Goal: Find specific page/section: Locate a particular part of the current website

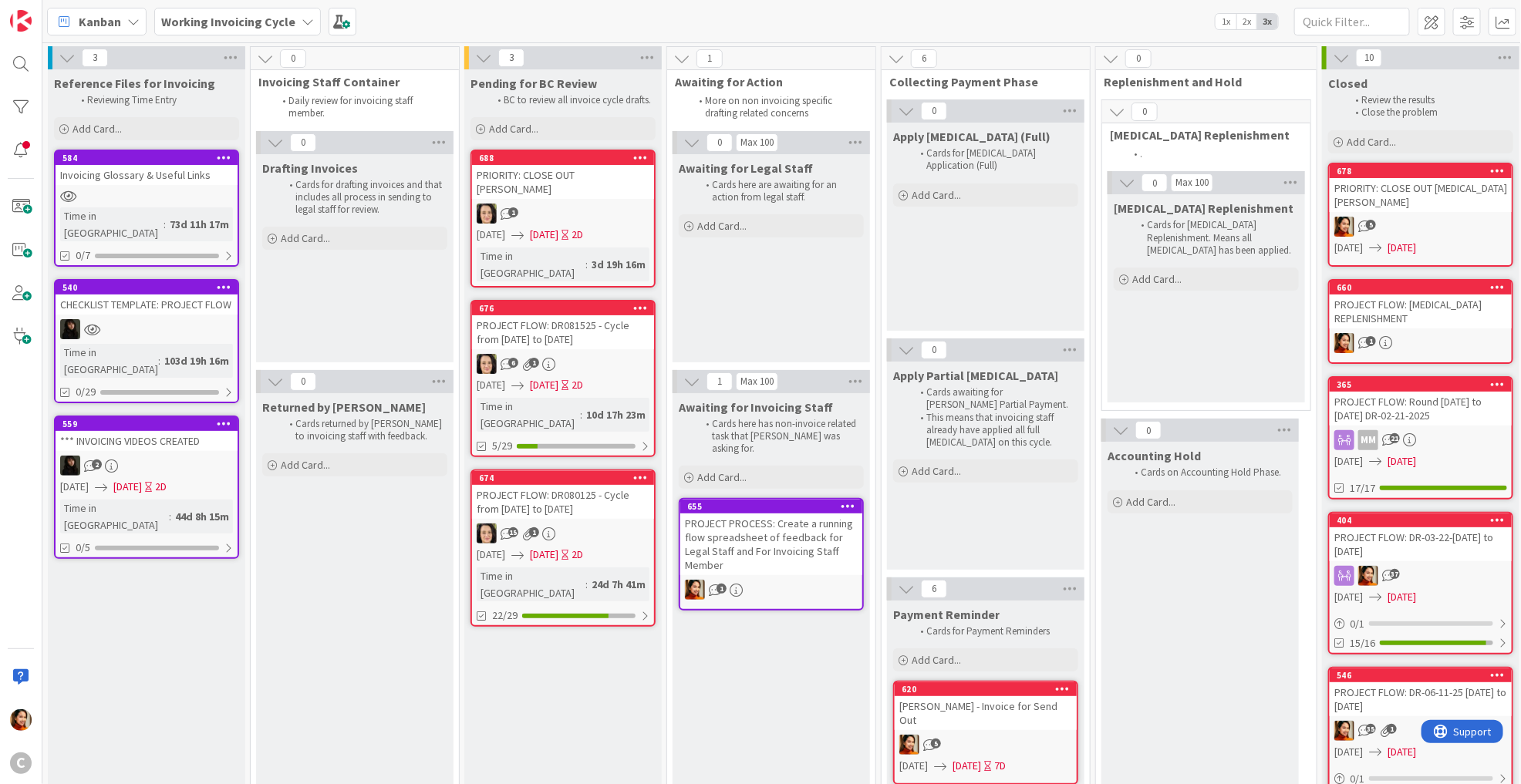
click at [578, 354] on div "6 1" at bounding box center [564, 364] width 182 height 20
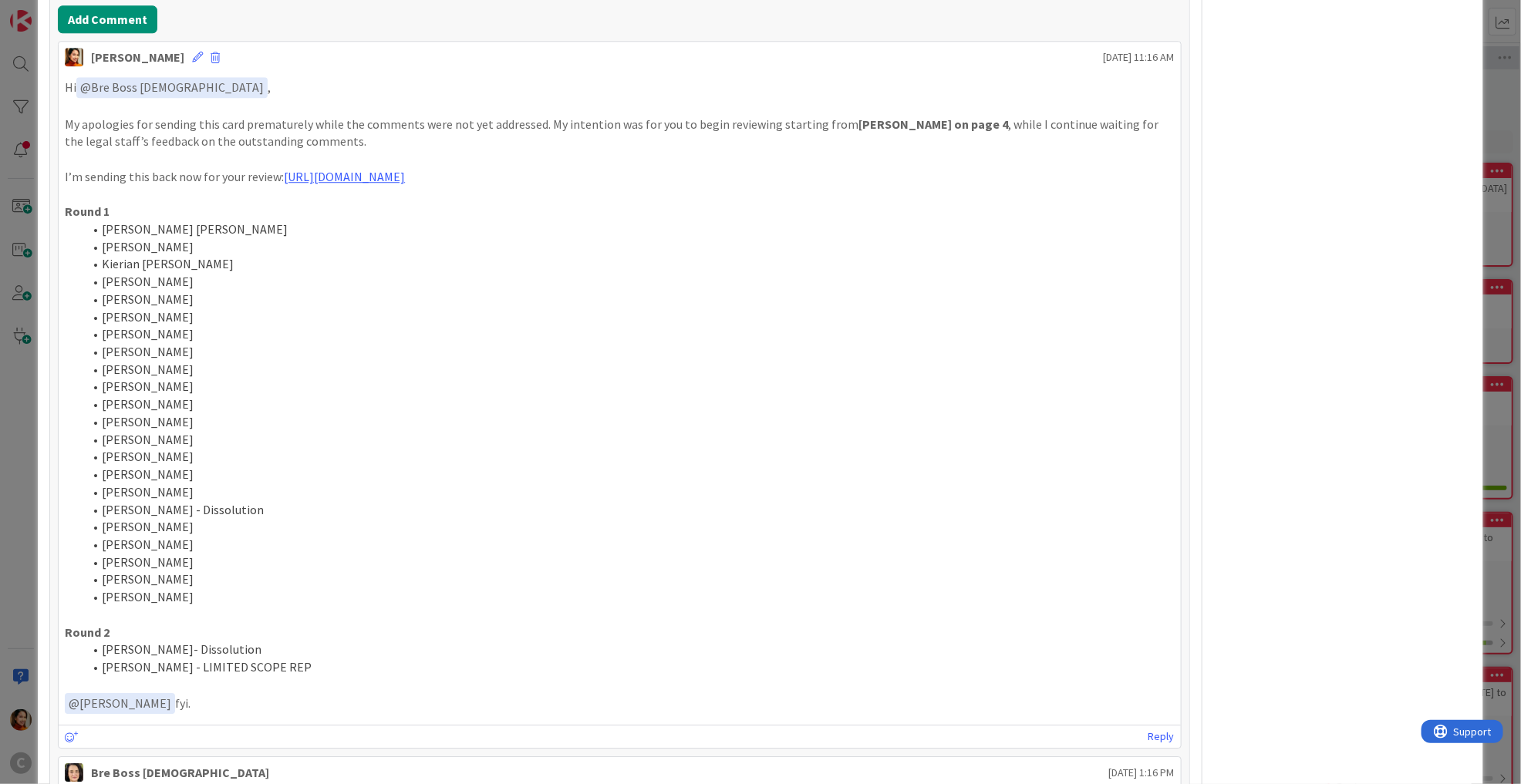
scroll to position [2173, 0]
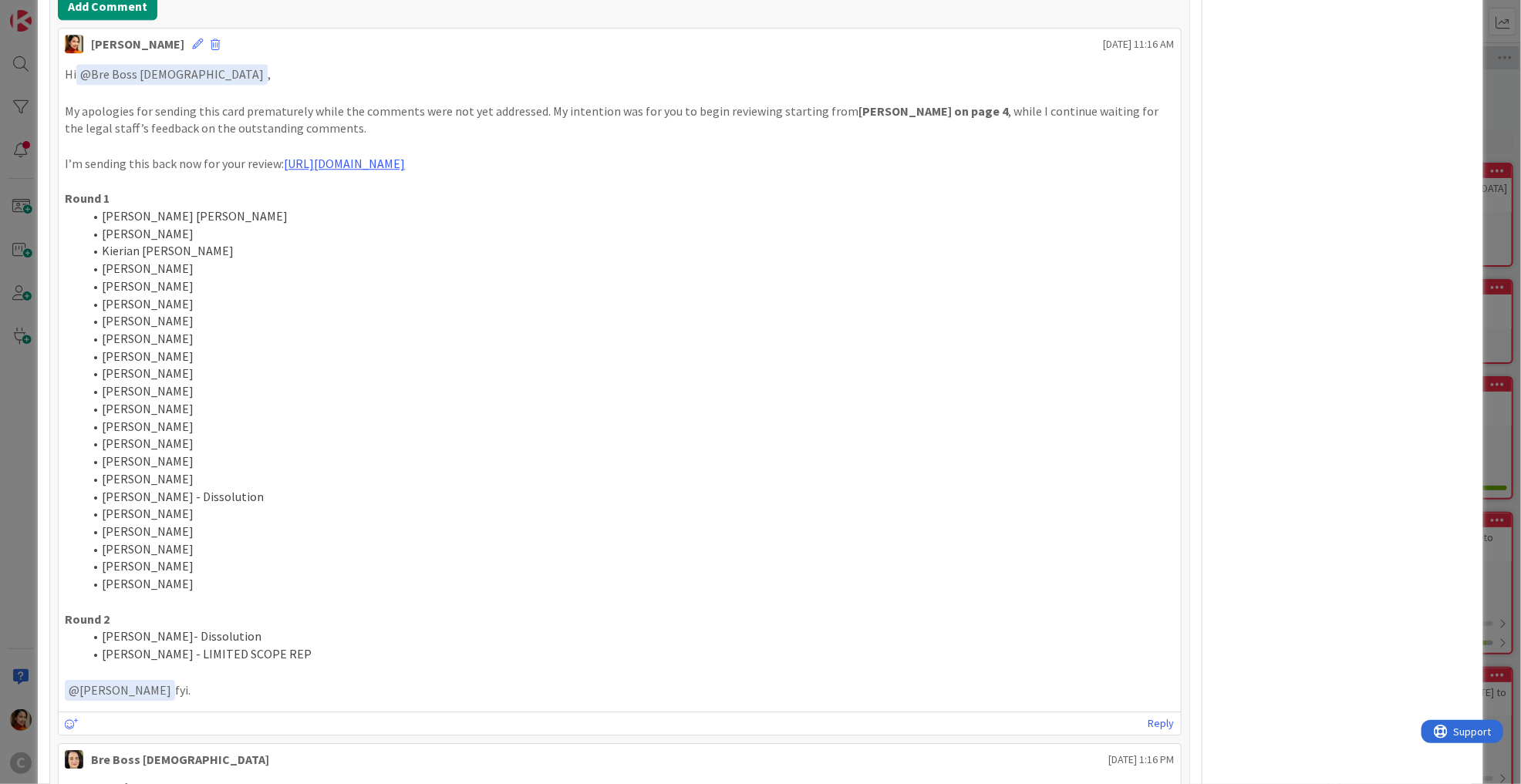
click at [27, 365] on div "ID 676 Working Invoicing Cycle Pending for BC Review Title 57 / 128 PROJECT FLO…" at bounding box center [760, 392] width 1521 height 784
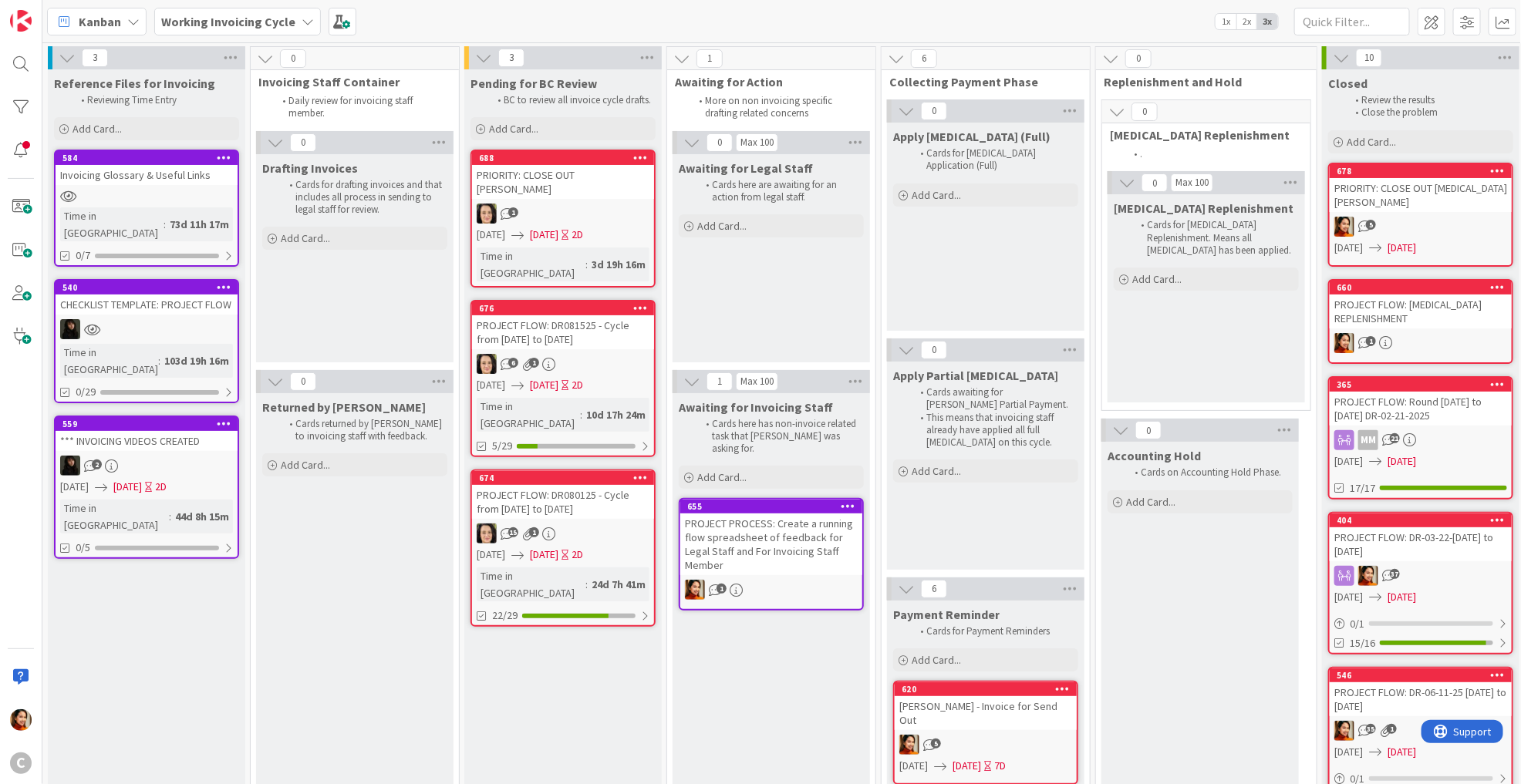
click at [589, 472] on div "674" at bounding box center [564, 478] width 182 height 14
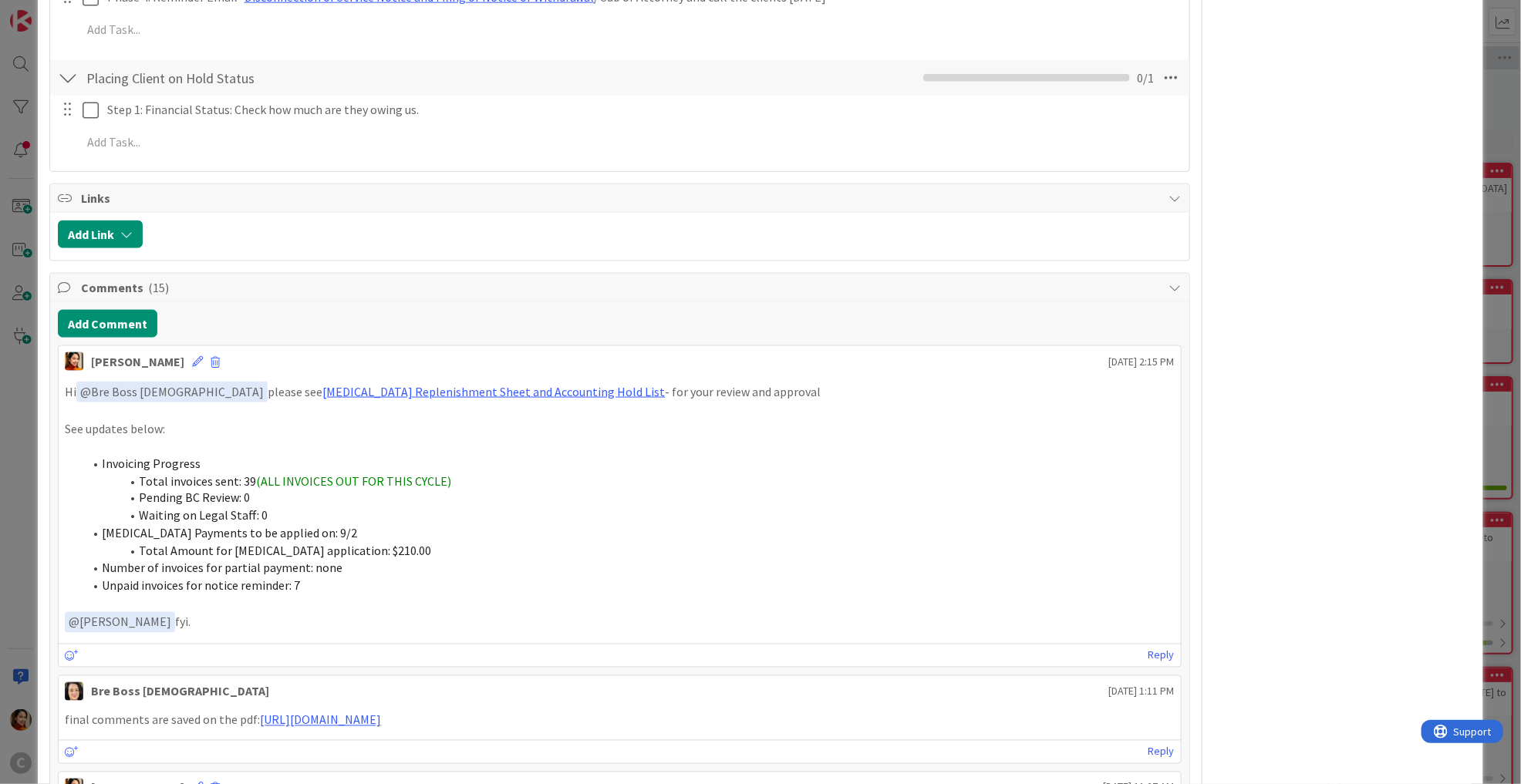
scroll to position [1037, 0]
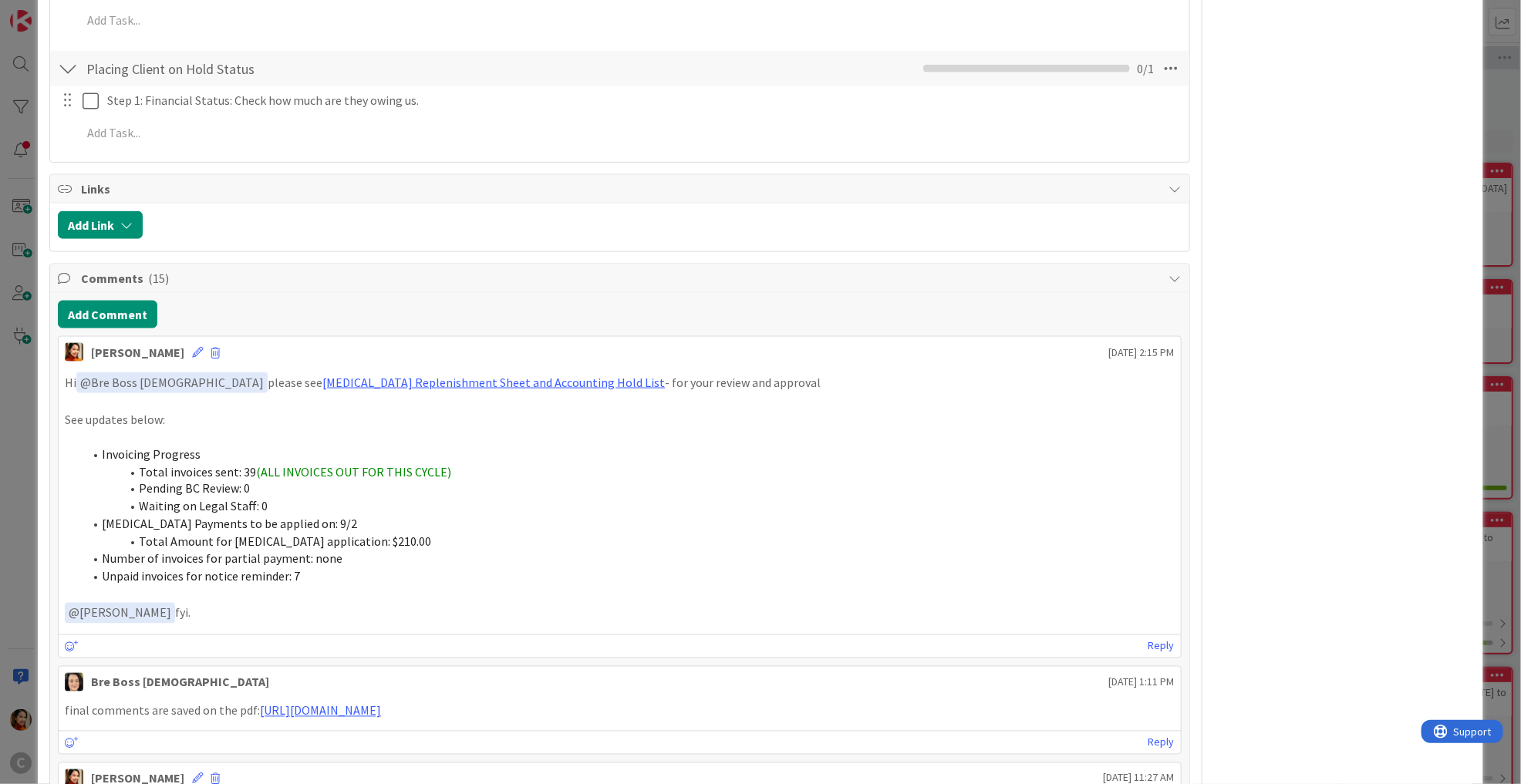
click at [4, 215] on div "ID 674 Working Invoicing Cycle Pending for BC Review Title 59 / 128 PROJECT FLO…" at bounding box center [760, 392] width 1521 height 784
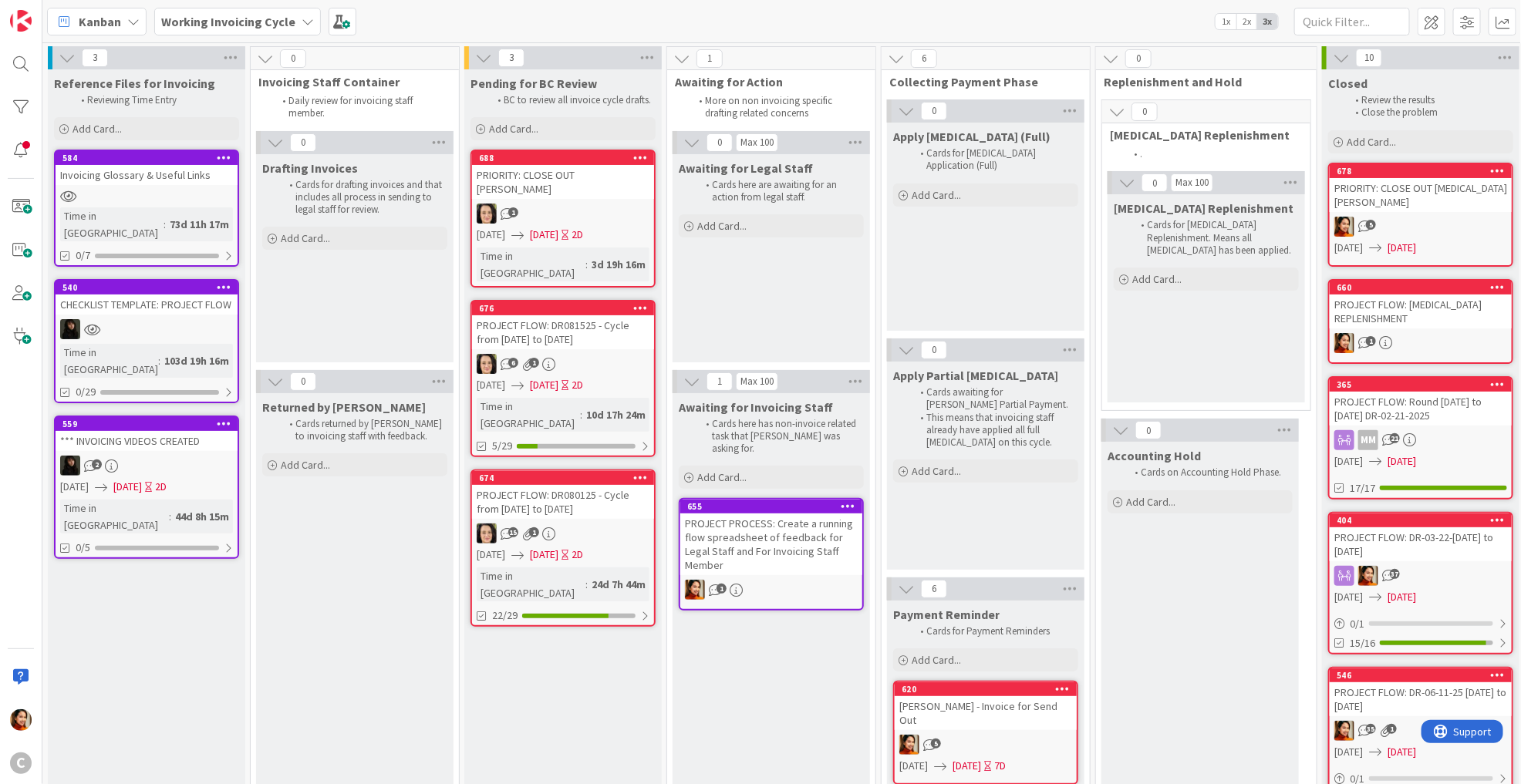
click at [589, 176] on div "PRIORITY: CLOSE OUT [PERSON_NAME]" at bounding box center [564, 182] width 182 height 34
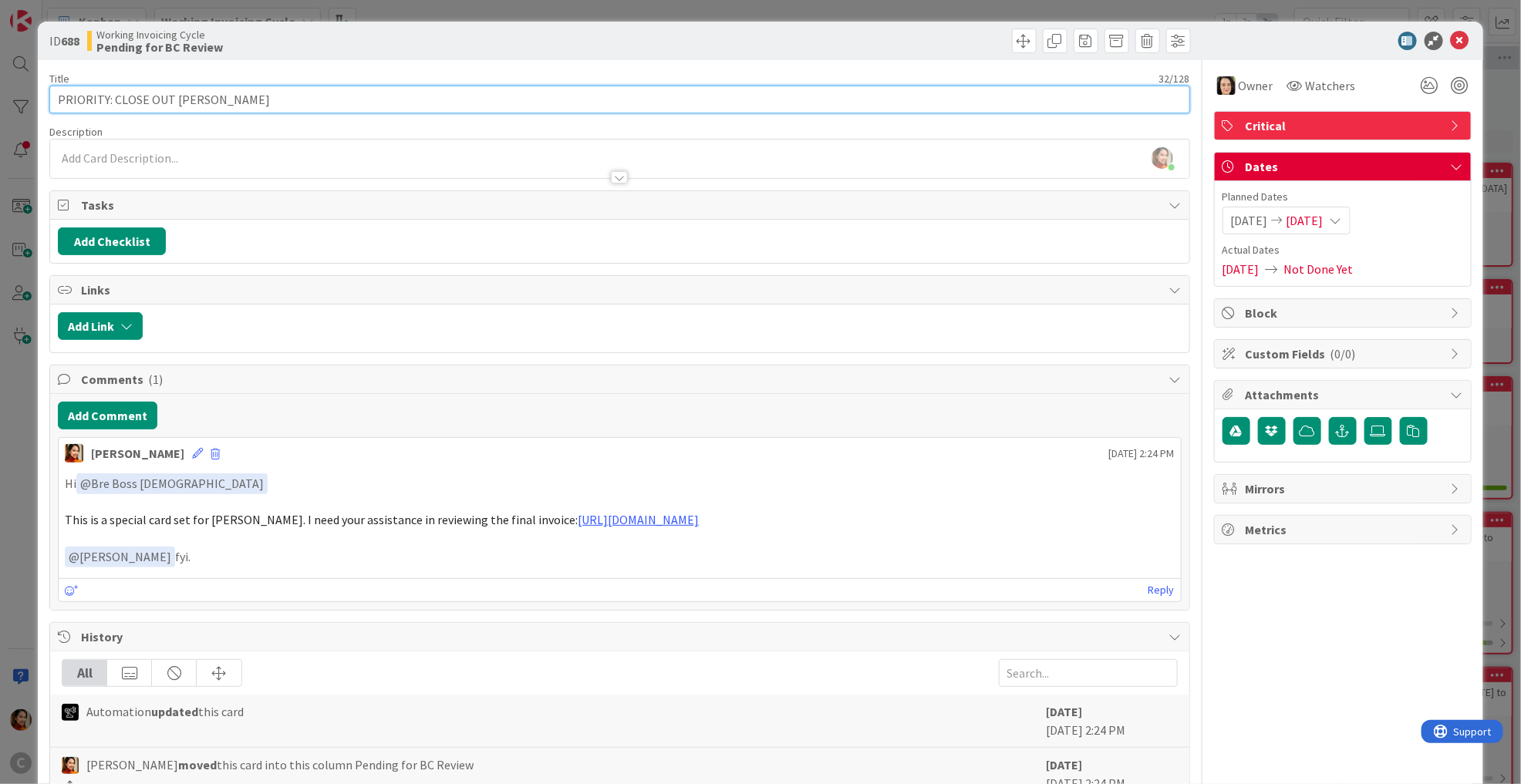
click at [112, 98] on input "PRIORITY: CLOSE OUT [PERSON_NAME]" at bounding box center [619, 98] width 1140 height 27
drag, startPoint x: 112, startPoint y: 98, endPoint x: 319, endPoint y: 98, distance: 207.0
click at [319, 98] on input "PRIORITY: CLOSE OUT [PERSON_NAME]" at bounding box center [619, 98] width 1140 height 27
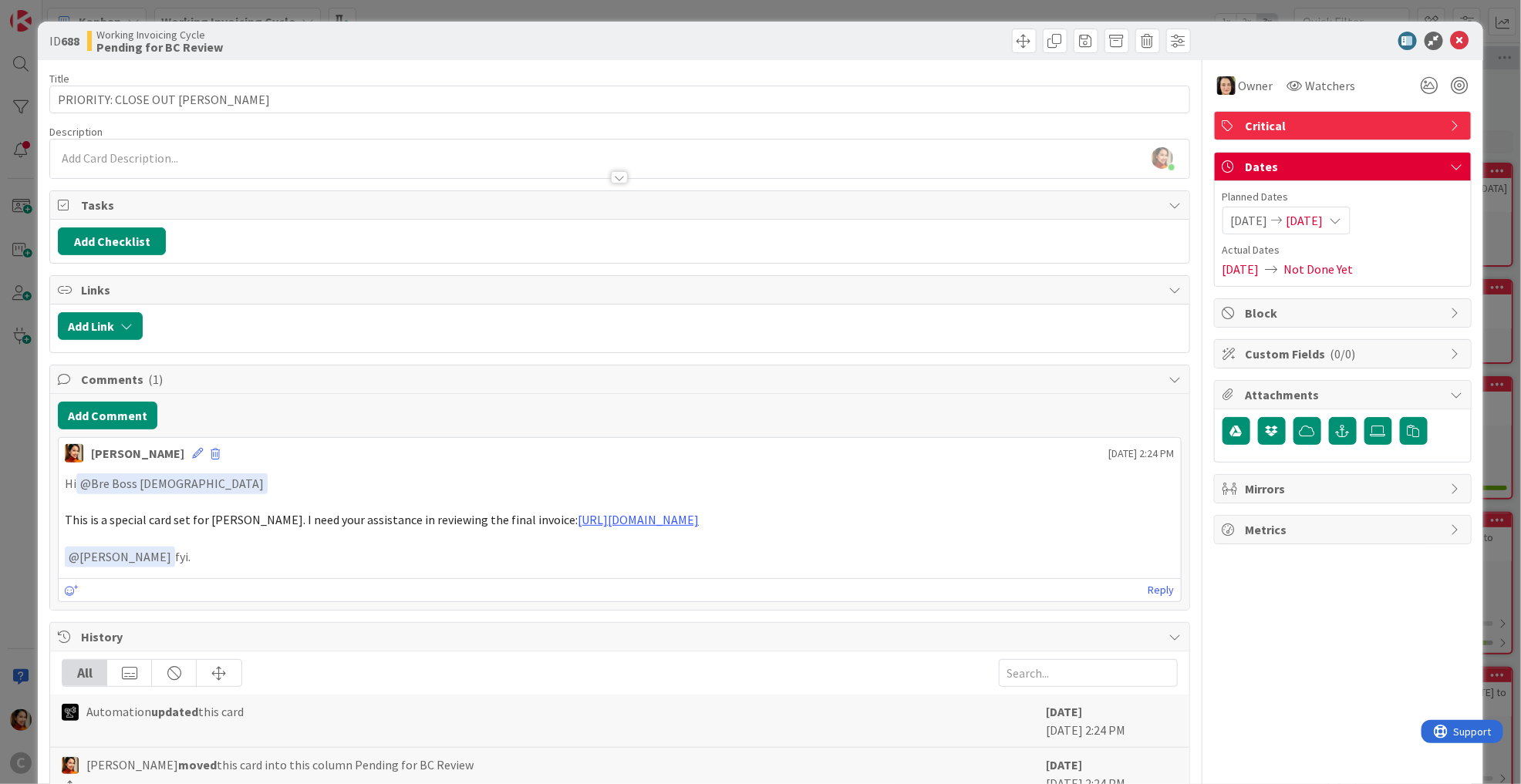
click at [13, 88] on div "ID 688 Working Invoicing Cycle Pending for BC Review Title 32 / 128 PRIORITY: C…" at bounding box center [760, 392] width 1521 height 784
